Goal: Transaction & Acquisition: Subscribe to service/newsletter

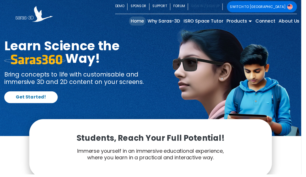
click at [226, 9] on link "SIGN IN / SIGN UP" at bounding box center [208, 6] width 35 height 11
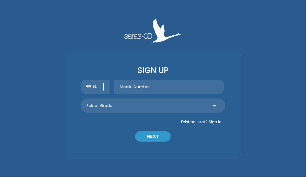
click at [170, 88] on div "SIGN UP 91 Select Grade Grade 9 th Grade 10 th Grade 11 th Grade 12 th Existing…" at bounding box center [153, 89] width 185 height 140
click at [170, 88] on input "text" at bounding box center [169, 87] width 110 height 14
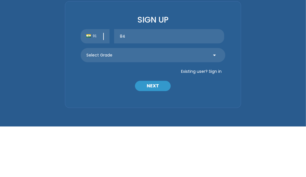
type input "8"
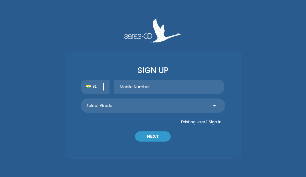
click at [216, 37] on div "SIGN UP 91 Select Grade Grade 9 th Grade 10 th Grade 11 th Grade 12 th Existing…" at bounding box center [153, 89] width 177 height 140
click at [217, 124] on button "Existing user? Sign in" at bounding box center [201, 122] width 48 height 9
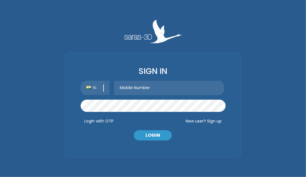
click at [156, 87] on input "text" at bounding box center [169, 88] width 110 height 14
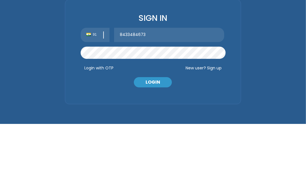
type input "8433484673"
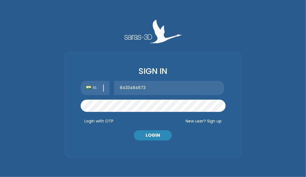
click at [154, 48] on div "SIGN IN 91 Select Grade Grade 9 th Grade 10 th Grade 11 th Grade 12 th Existing…" at bounding box center [153, 89] width 177 height 138
click at [157, 138] on button "LOGIN" at bounding box center [153, 135] width 38 height 10
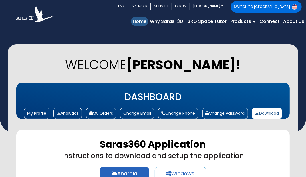
click at [136, 19] on link "Home (current)" at bounding box center [139, 21] width 17 height 9
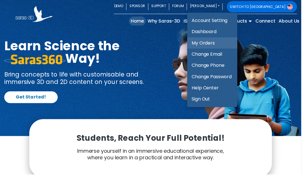
click at [241, 45] on link "My Orders" at bounding box center [215, 43] width 51 height 11
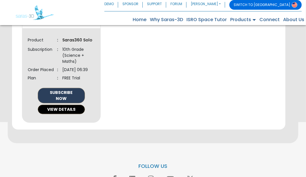
scroll to position [385, 0]
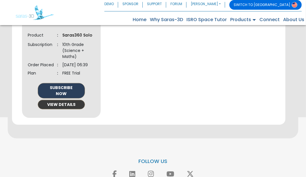
click at [78, 110] on button "VIEW DETAILS" at bounding box center [61, 104] width 47 height 9
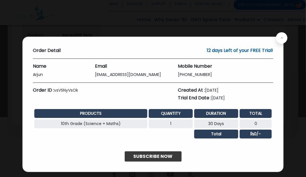
click at [154, 156] on link "SUBSCRIBE NOW" at bounding box center [153, 157] width 57 height 10
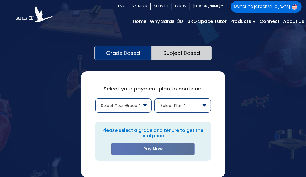
click at [139, 108] on span "Select Your Grade *" at bounding box center [124, 106] width 56 height 14
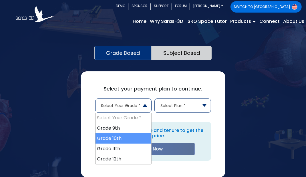
select select "10"
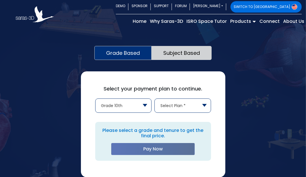
click at [179, 110] on span "Select Plan *" at bounding box center [183, 106] width 56 height 14
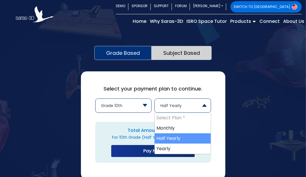
click at [193, 108] on span "Half Yearly" at bounding box center [183, 106] width 56 height 14
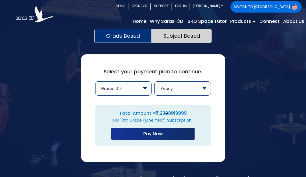
scroll to position [33, 0]
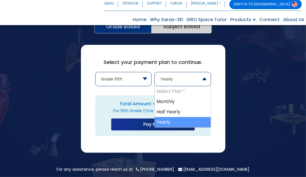
click at [181, 74] on span "Yearly" at bounding box center [183, 79] width 56 height 14
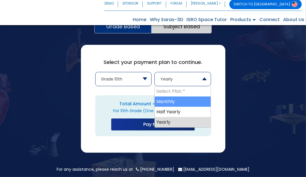
select select "month"
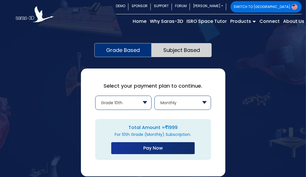
scroll to position [0, 0]
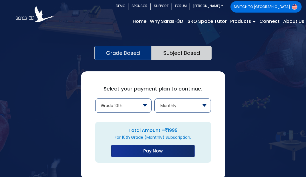
click at [137, 55] on link "Grade Based" at bounding box center [122, 53] width 57 height 14
click at [179, 56] on link "Subject Based" at bounding box center [182, 53] width 60 height 14
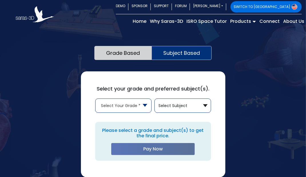
click at [142, 106] on span "Select Your Grade *" at bounding box center [124, 106] width 56 height 14
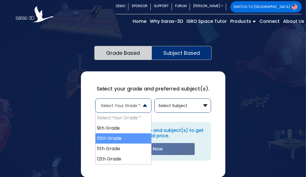
select select "1"
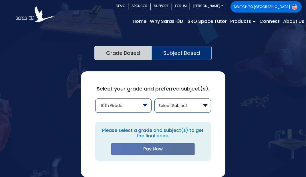
click at [187, 109] on button "Select Subject" at bounding box center [183, 106] width 56 height 14
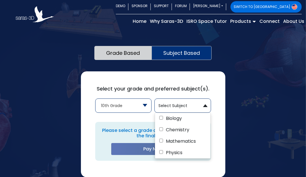
click at [164, 120] on label "Biology" at bounding box center [183, 118] width 56 height 11
click at [163, 120] on input "Biology" at bounding box center [161, 118] width 4 height 4
checkbox input "true"
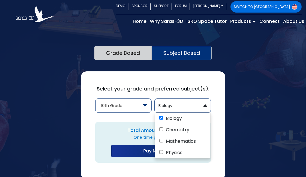
click at [216, 125] on div "Select your grade and preferred subject(s). Select Your Grade * 9th Grade 10th …" at bounding box center [153, 126] width 145 height 108
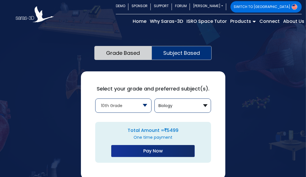
click at [196, 109] on button "Biology" at bounding box center [183, 106] width 56 height 14
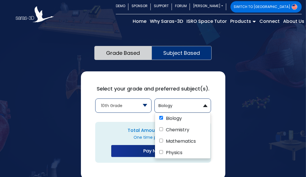
click at [163, 131] on input "Chemistry" at bounding box center [161, 130] width 4 height 4
checkbox input "true"
click at [161, 153] on input "Physics" at bounding box center [161, 153] width 4 height 4
checkbox input "true"
click at [215, 132] on div "Select your grade and preferred subject(s). Select Your Grade * 9th Grade 10th …" at bounding box center [153, 126] width 145 height 108
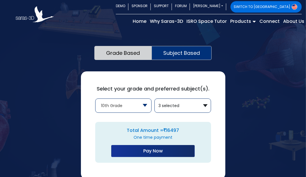
click at [189, 109] on button "3 selected" at bounding box center [183, 106] width 56 height 14
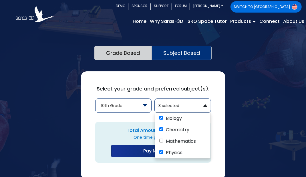
click at [161, 142] on input "Mathematics" at bounding box center [161, 141] width 4 height 4
checkbox input "true"
click at [211, 132] on div "Total Amount = 21996 One time payment Pay Now" at bounding box center [153, 142] width 119 height 41
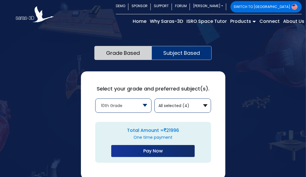
click at [129, 56] on link "Grade Based" at bounding box center [122, 53] width 57 height 14
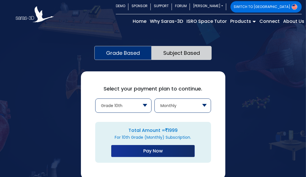
click at [177, 108] on span "Monthly" at bounding box center [183, 106] width 56 height 14
click at [194, 109] on span "Half Yearly" at bounding box center [183, 106] width 56 height 14
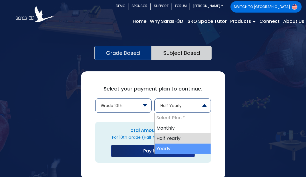
select select "year"
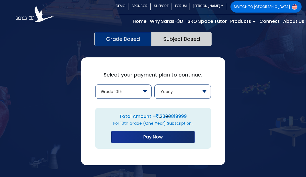
scroll to position [18, 0]
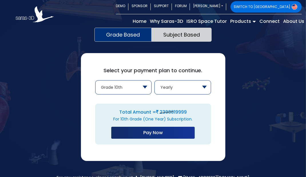
click at [147, 136] on button "Pay Now" at bounding box center [153, 133] width 84 height 12
